Goal: Find specific page/section: Find specific page/section

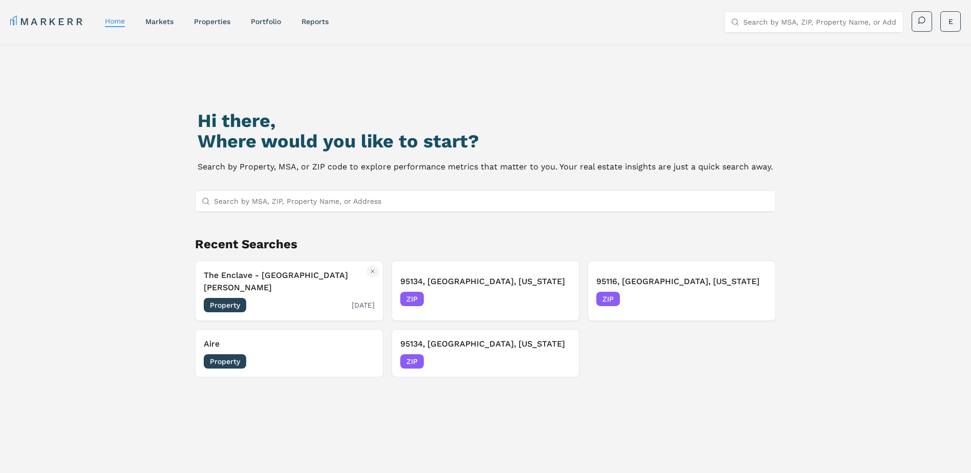
click at [234, 298] on span "Property" at bounding box center [225, 305] width 42 height 14
